Goal: Information Seeking & Learning: Learn about a topic

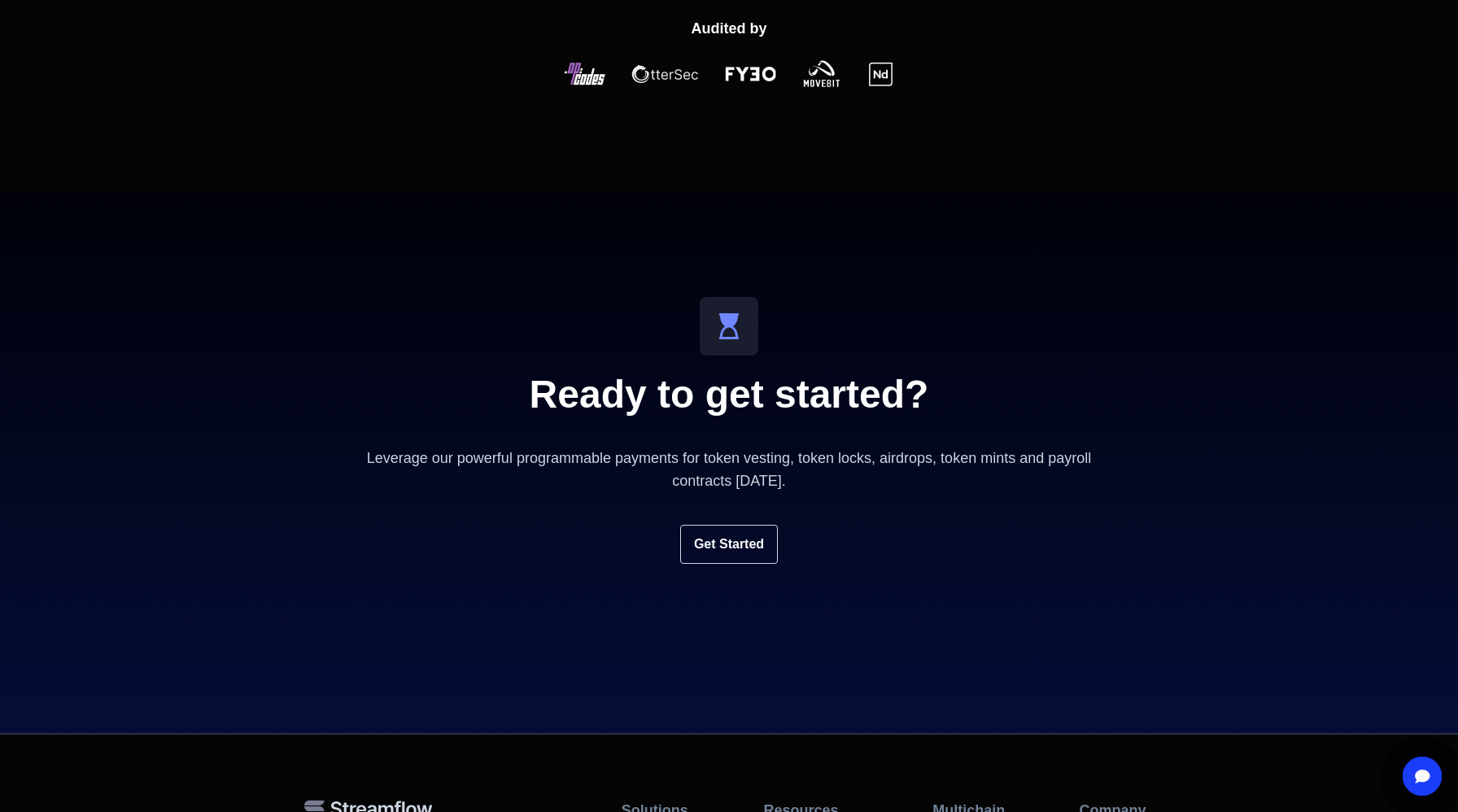
scroll to position [5277, 0]
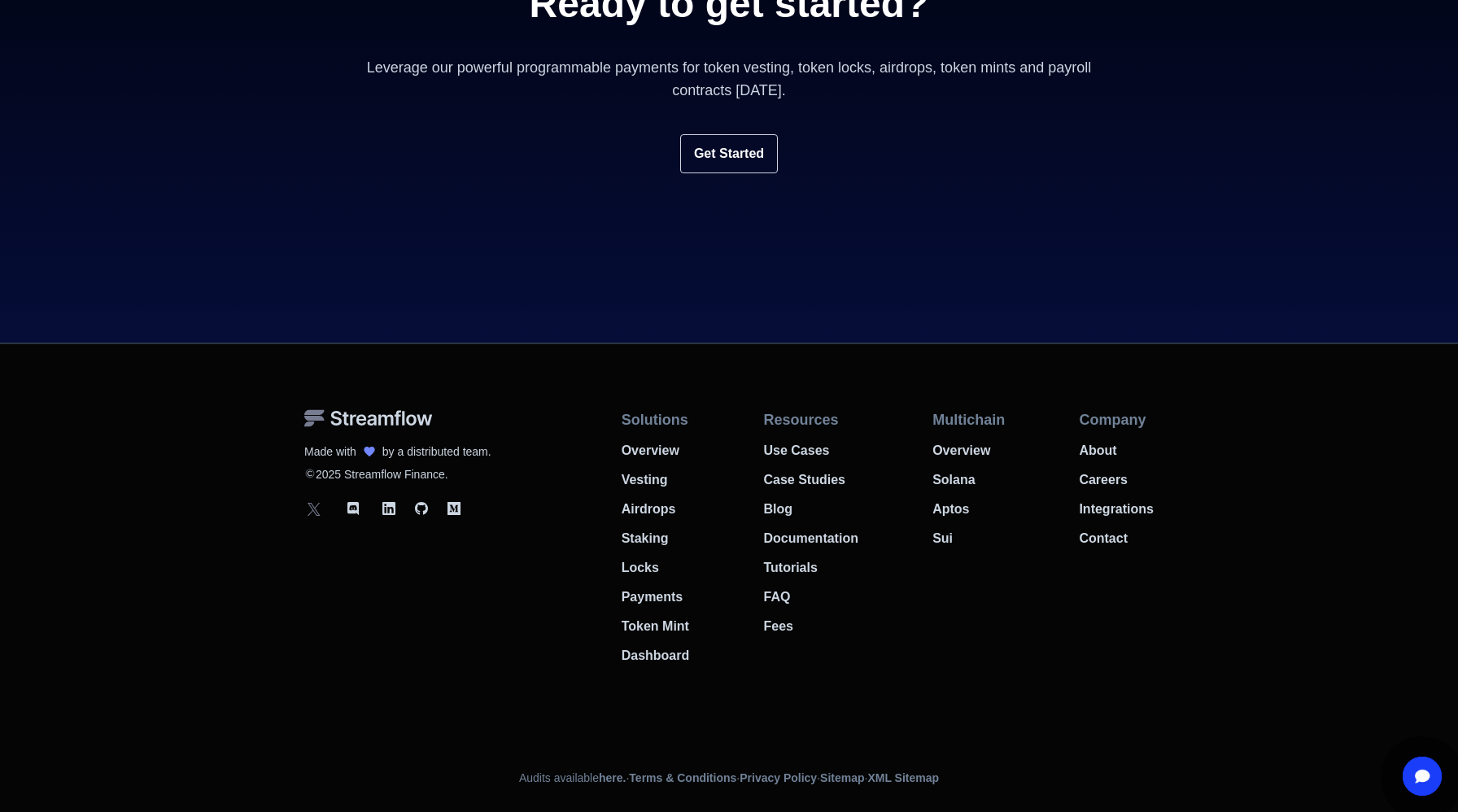
click at [314, 510] on icon at bounding box center [314, 508] width 19 height 19
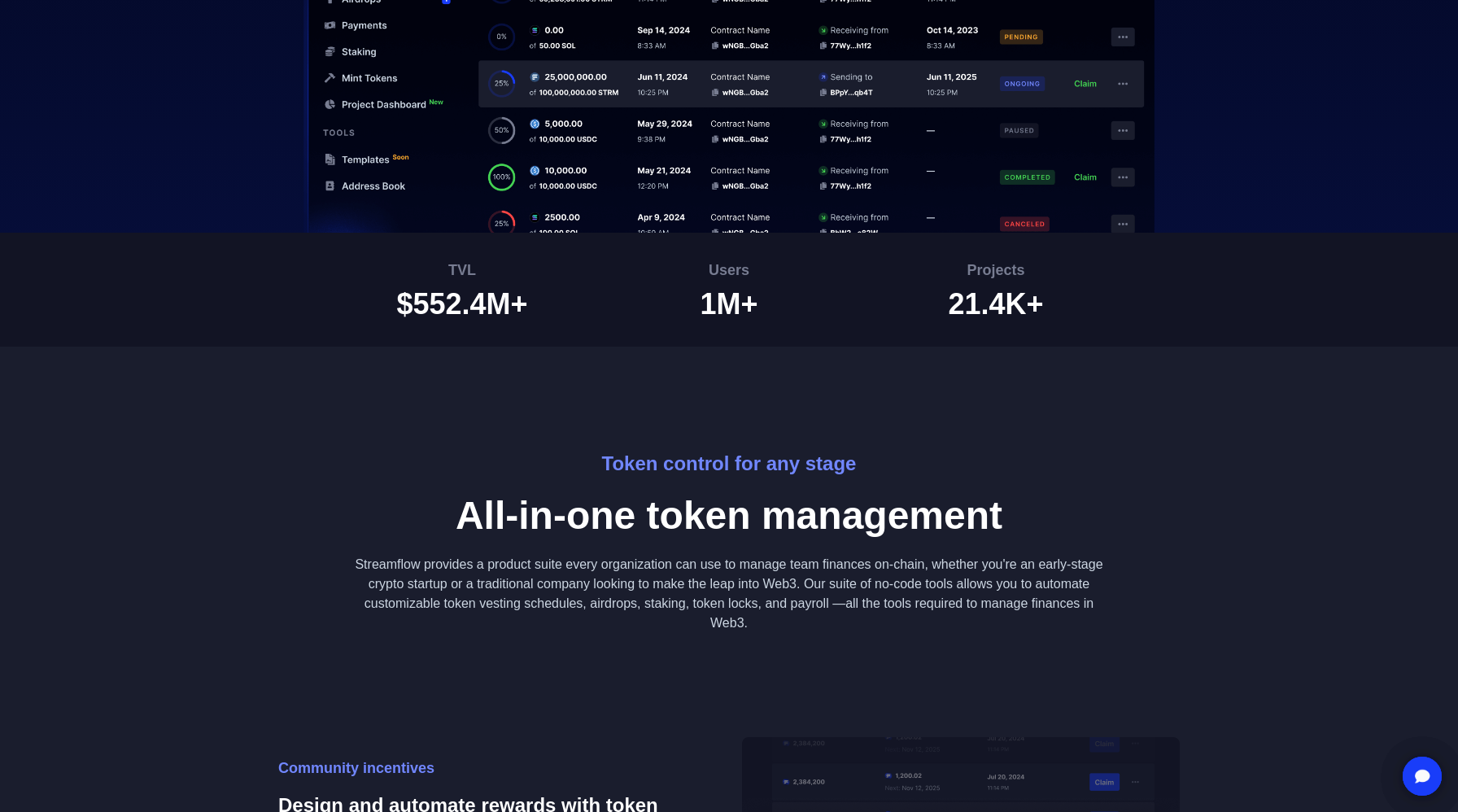
scroll to position [0, 0]
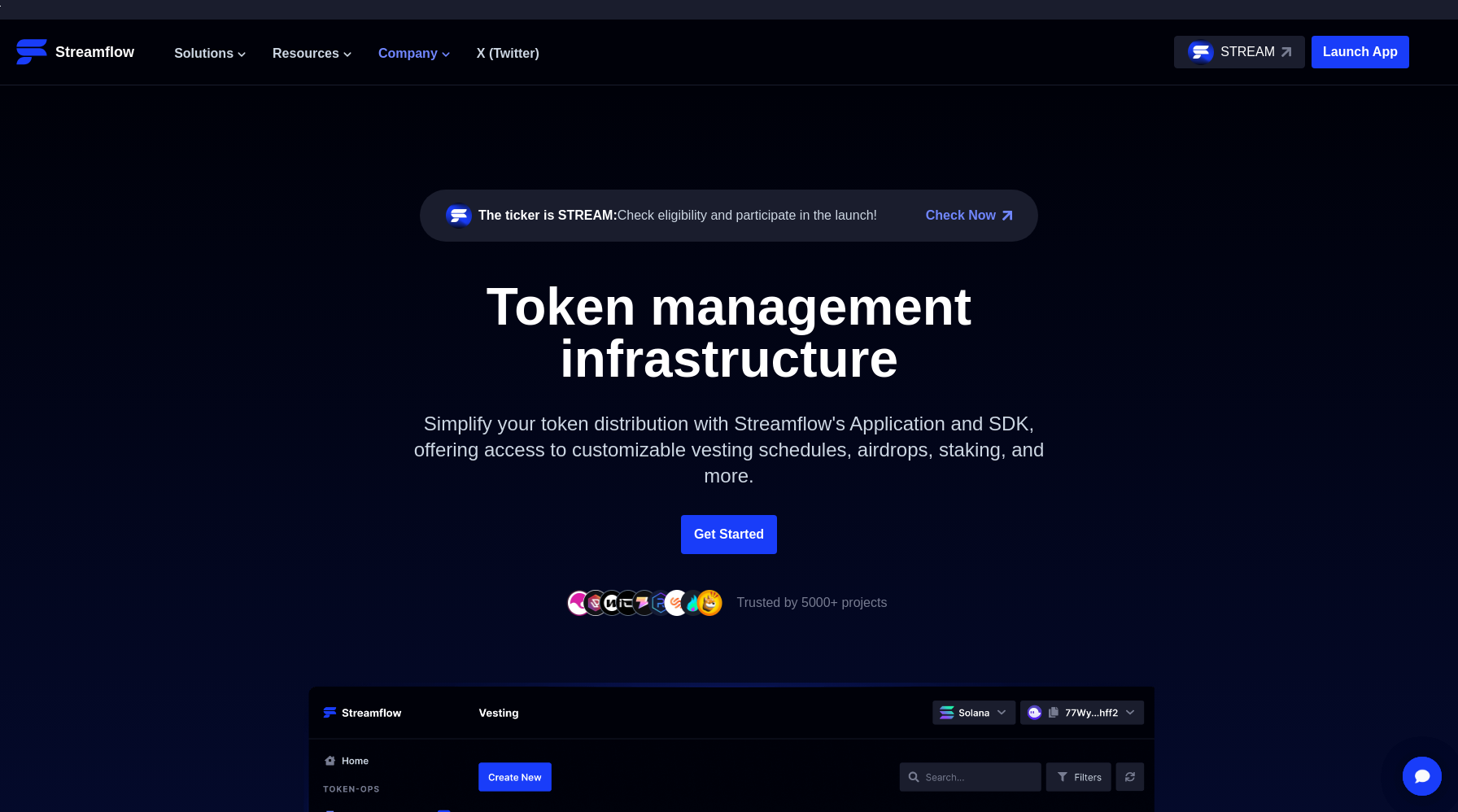
click at [426, 48] on span "Company" at bounding box center [408, 53] width 60 height 19
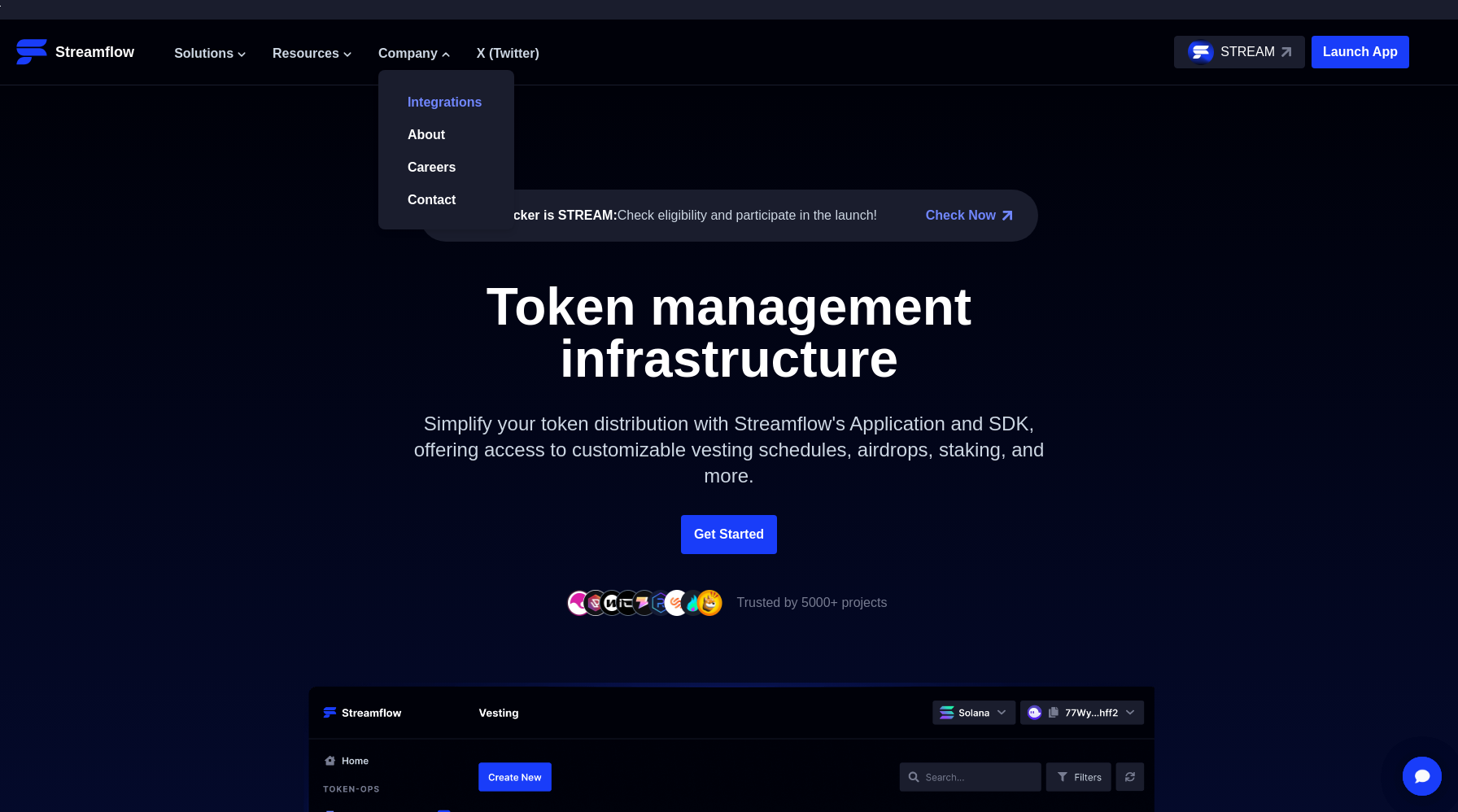
click at [452, 99] on link "Integrations" at bounding box center [445, 102] width 75 height 14
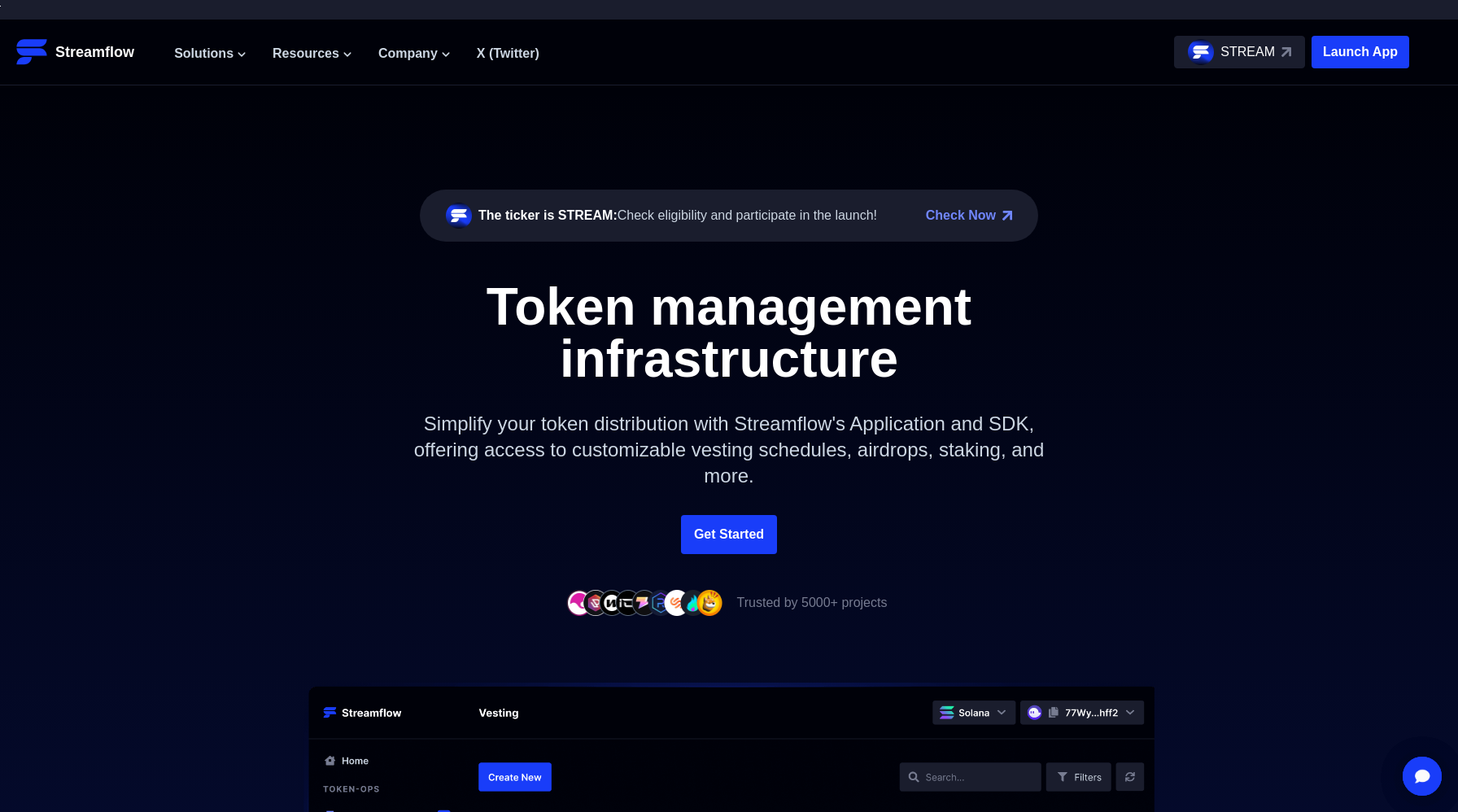
click at [214, 58] on span "Solutions" at bounding box center [204, 53] width 60 height 19
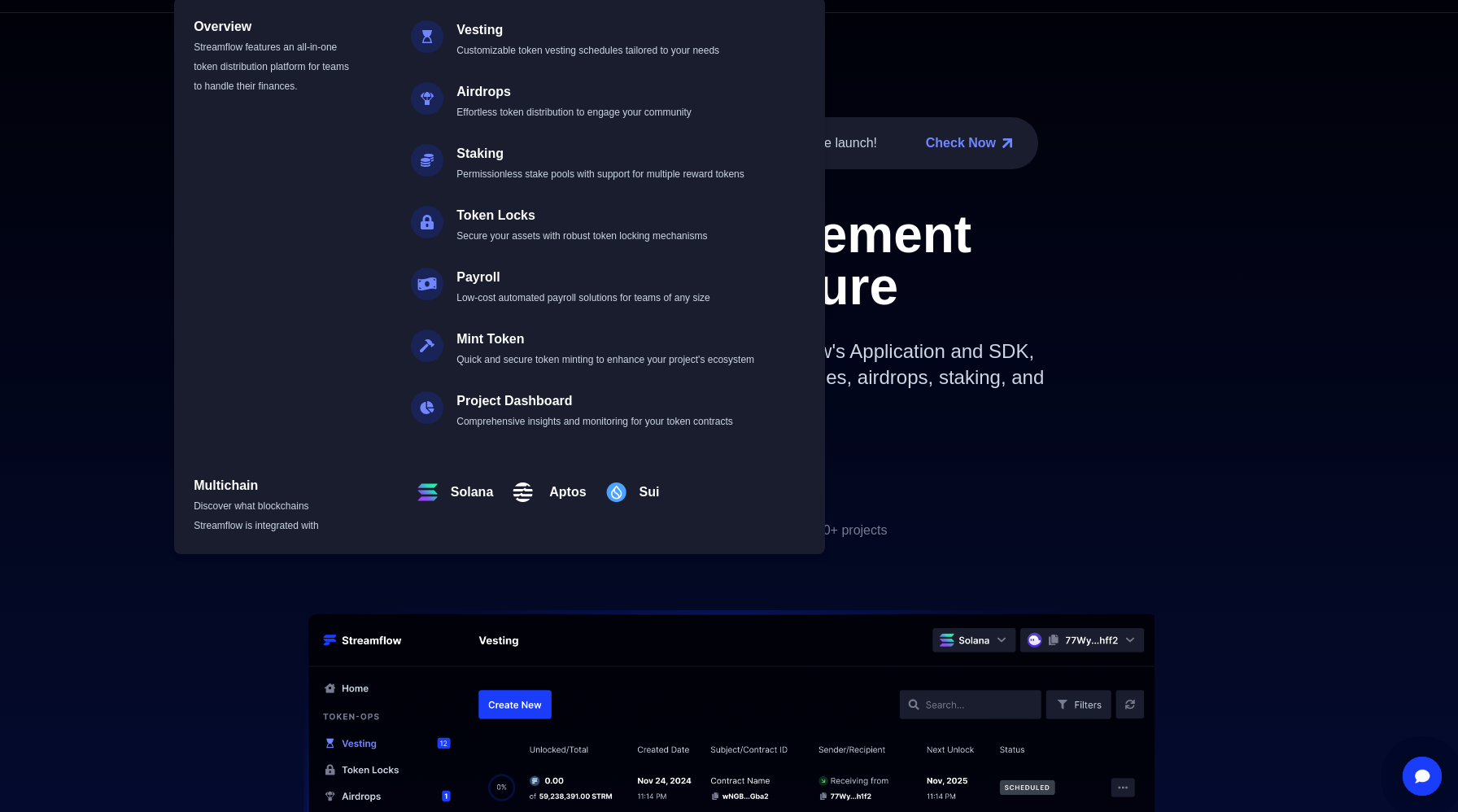
click at [261, 696] on img at bounding box center [729, 820] width 1041 height 420
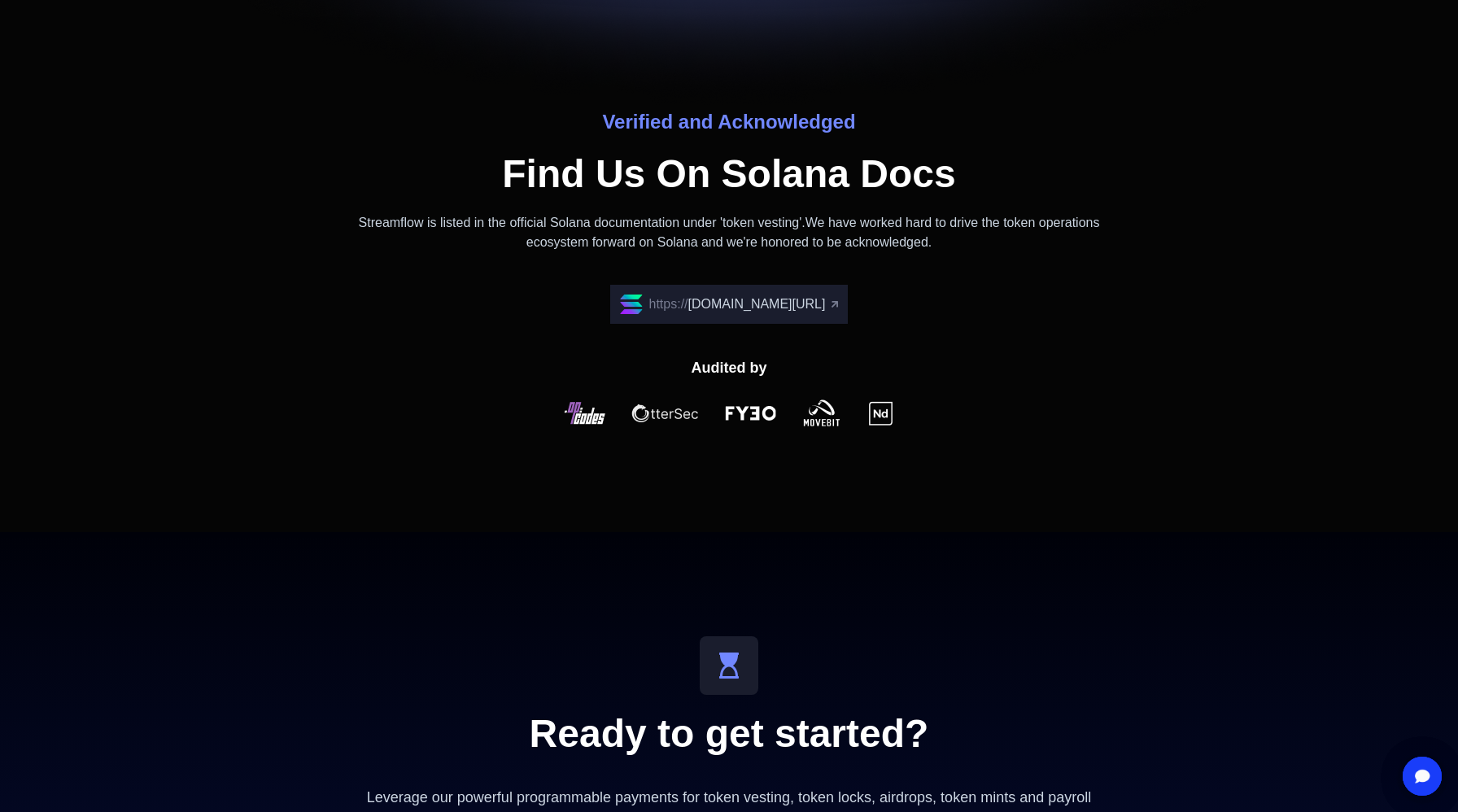
scroll to position [5277, 0]
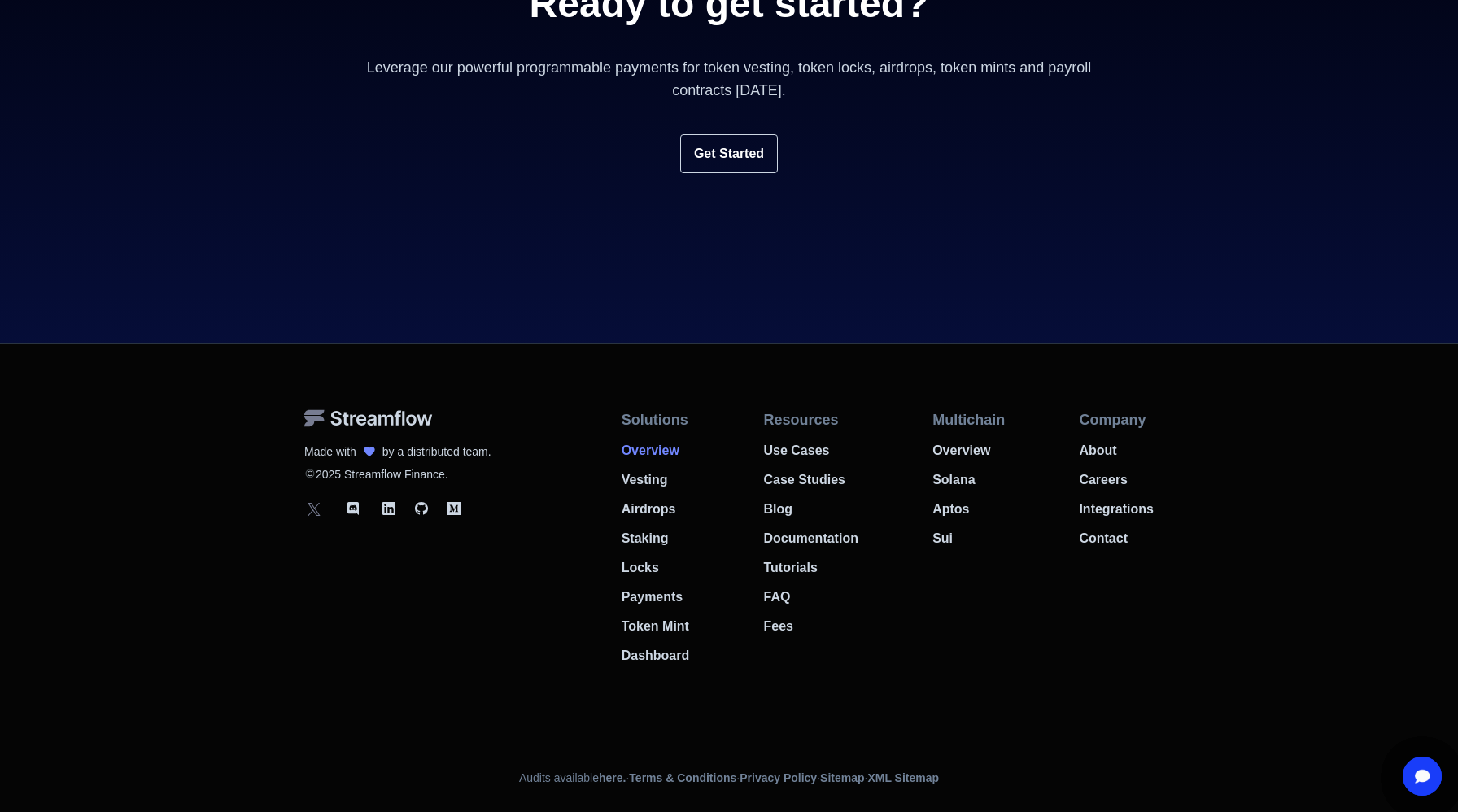
click at [678, 452] on p "Overview" at bounding box center [655, 445] width 68 height 29
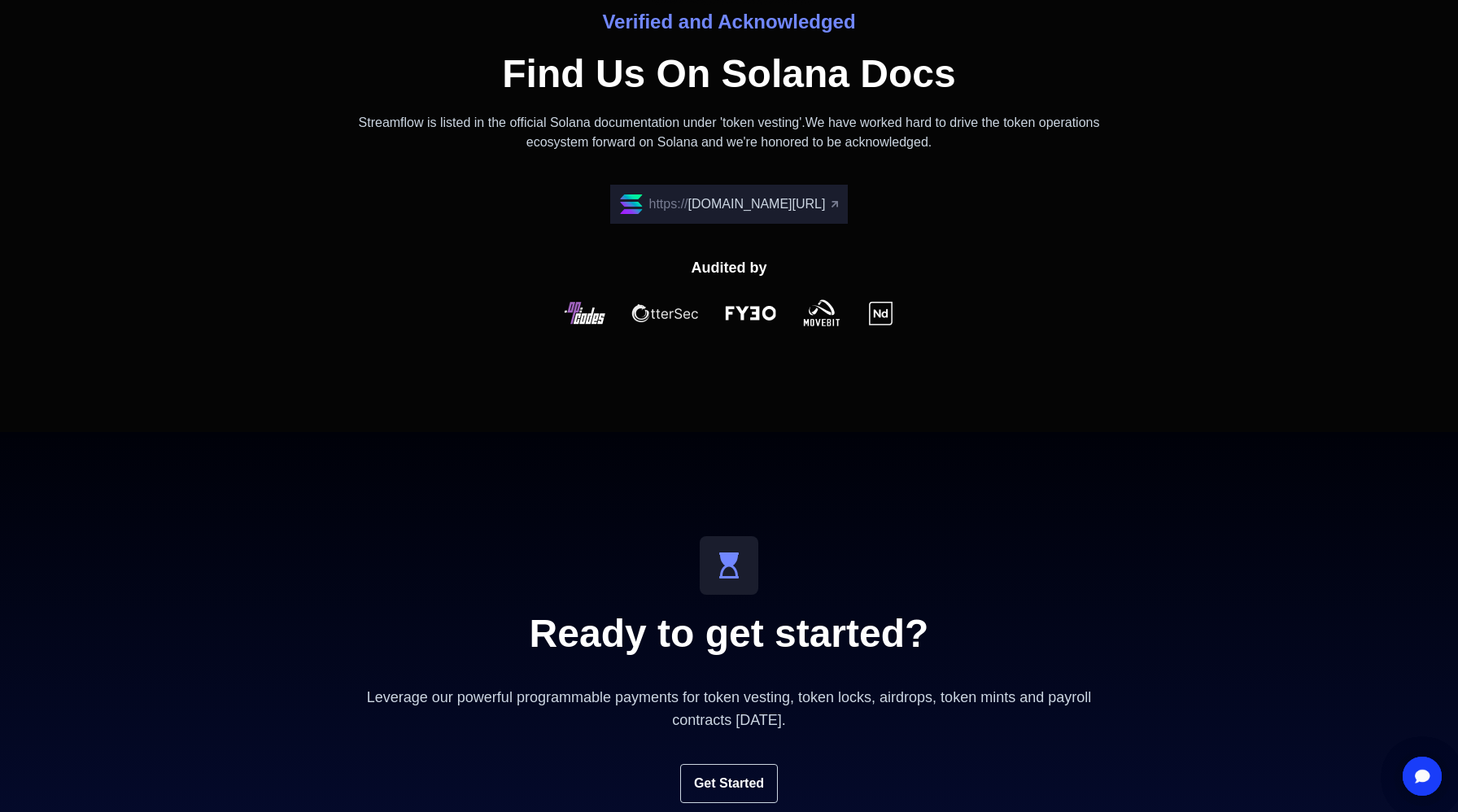
scroll to position [4654, 0]
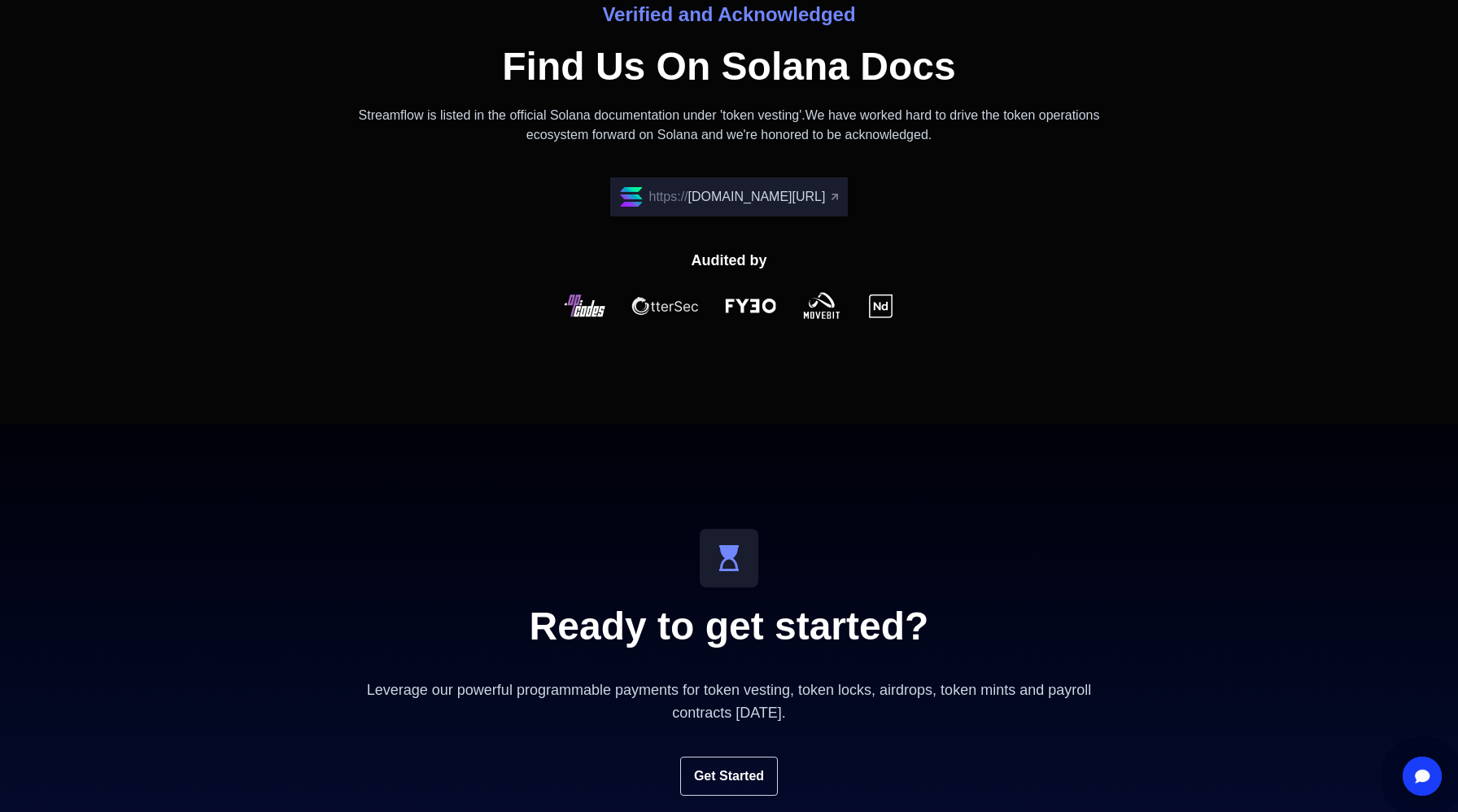
click at [826, 196] on span "[DOMAIN_NAME][URL]" at bounding box center [757, 197] width 137 height 14
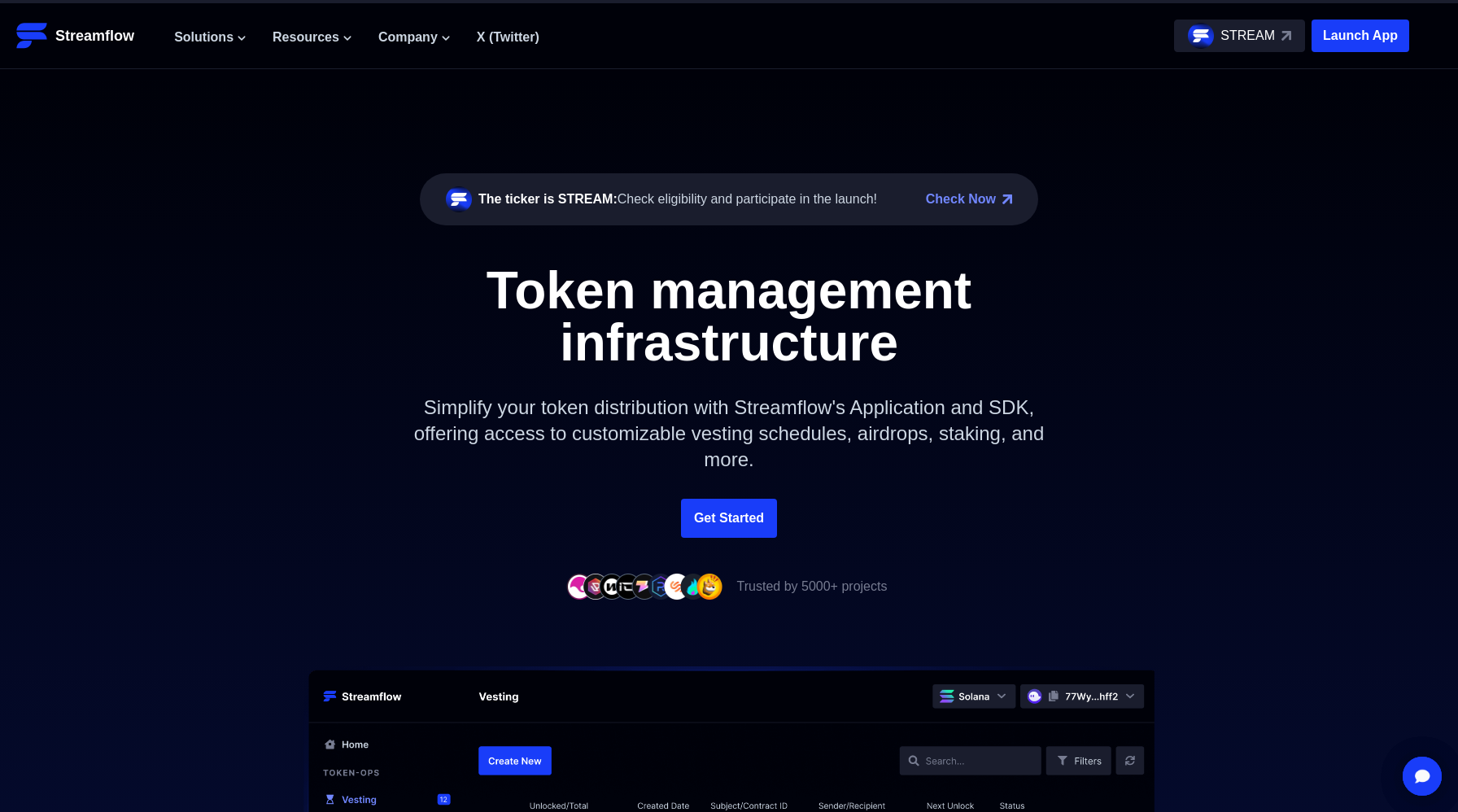
scroll to position [0, 0]
